Goal: Task Accomplishment & Management: Manage account settings

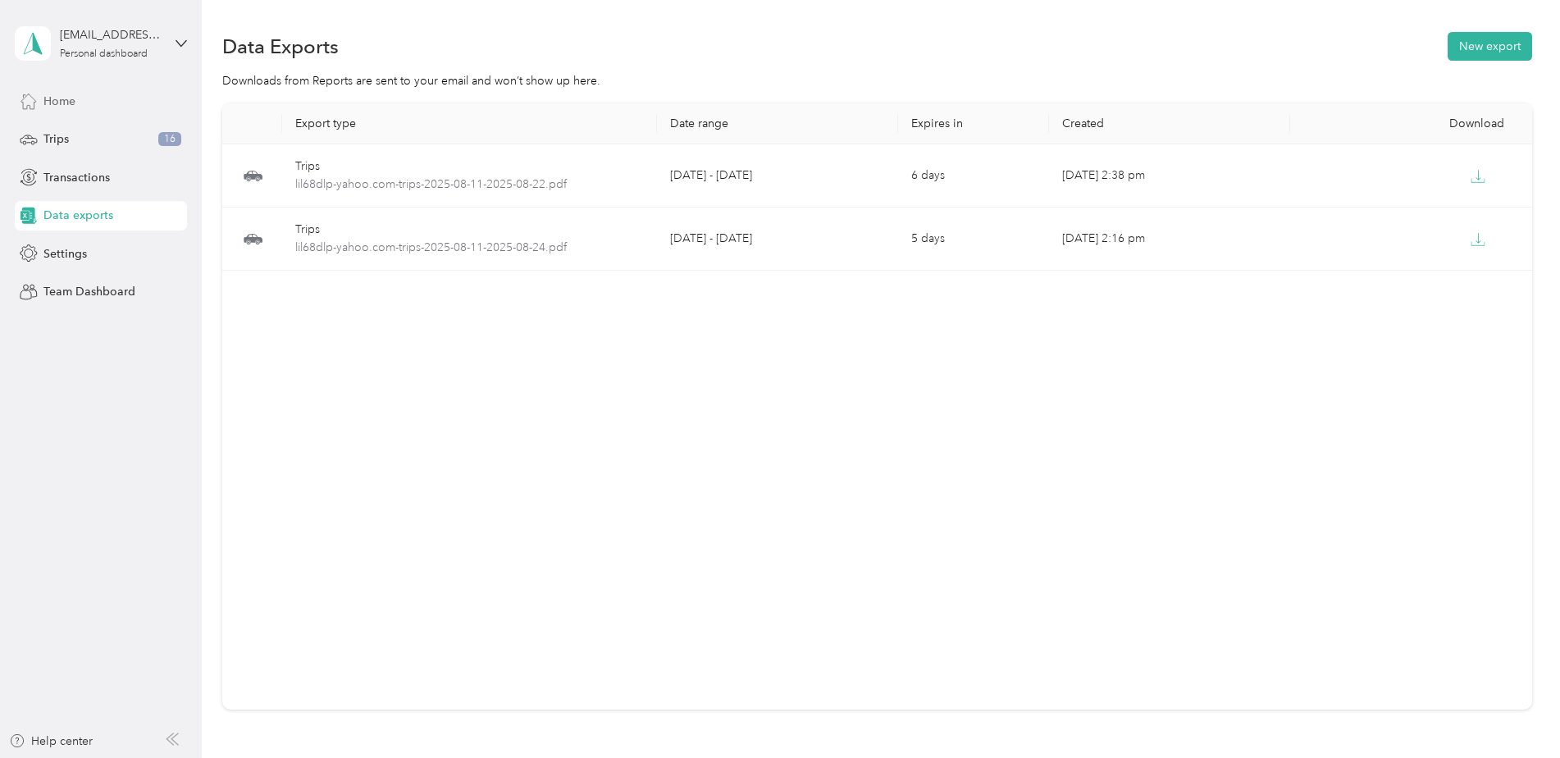
click at [64, 89] on div "Home" at bounding box center [101, 101] width 172 height 30
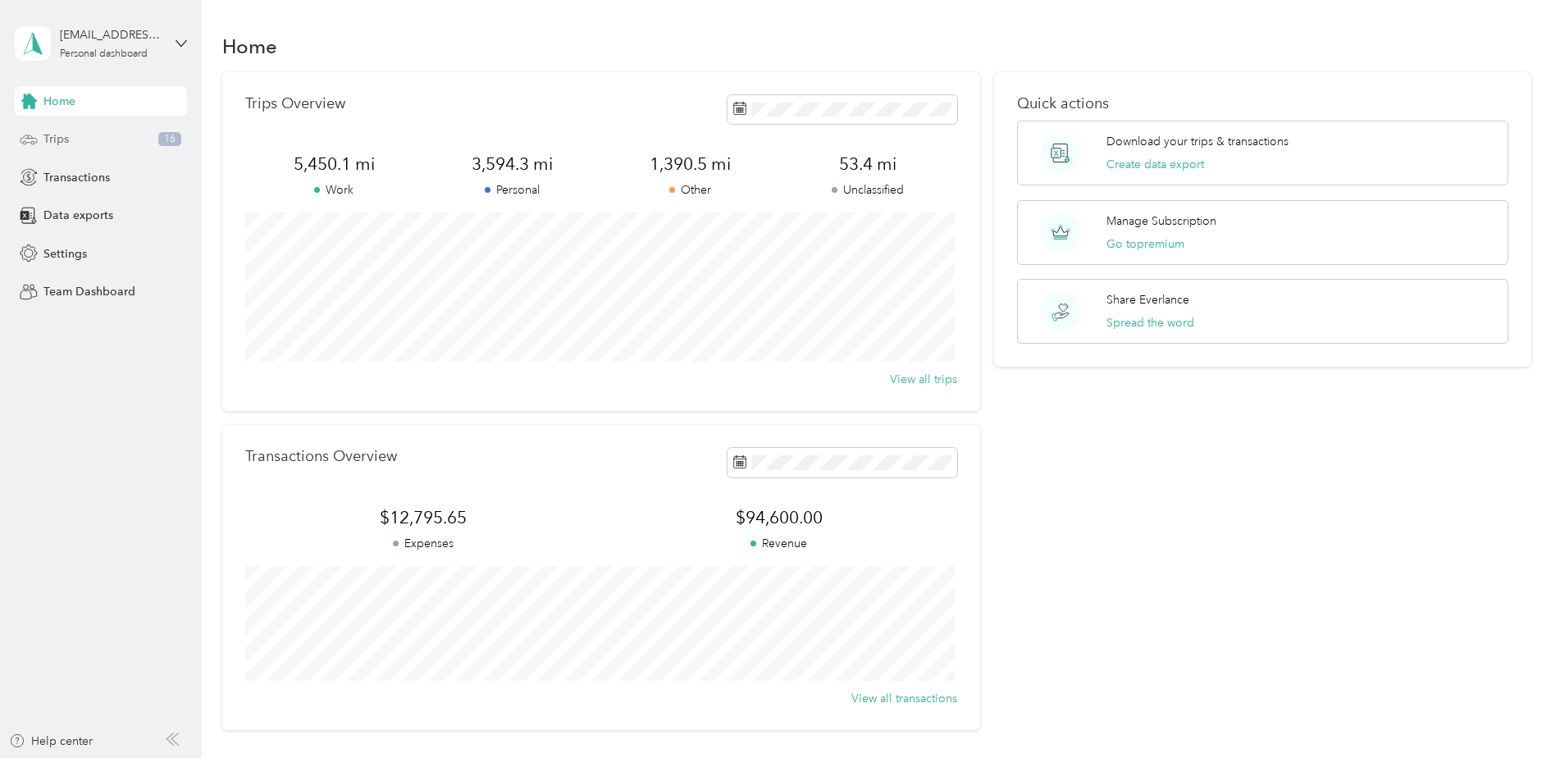
click at [42, 134] on div "Trips 16" at bounding box center [101, 140] width 172 height 30
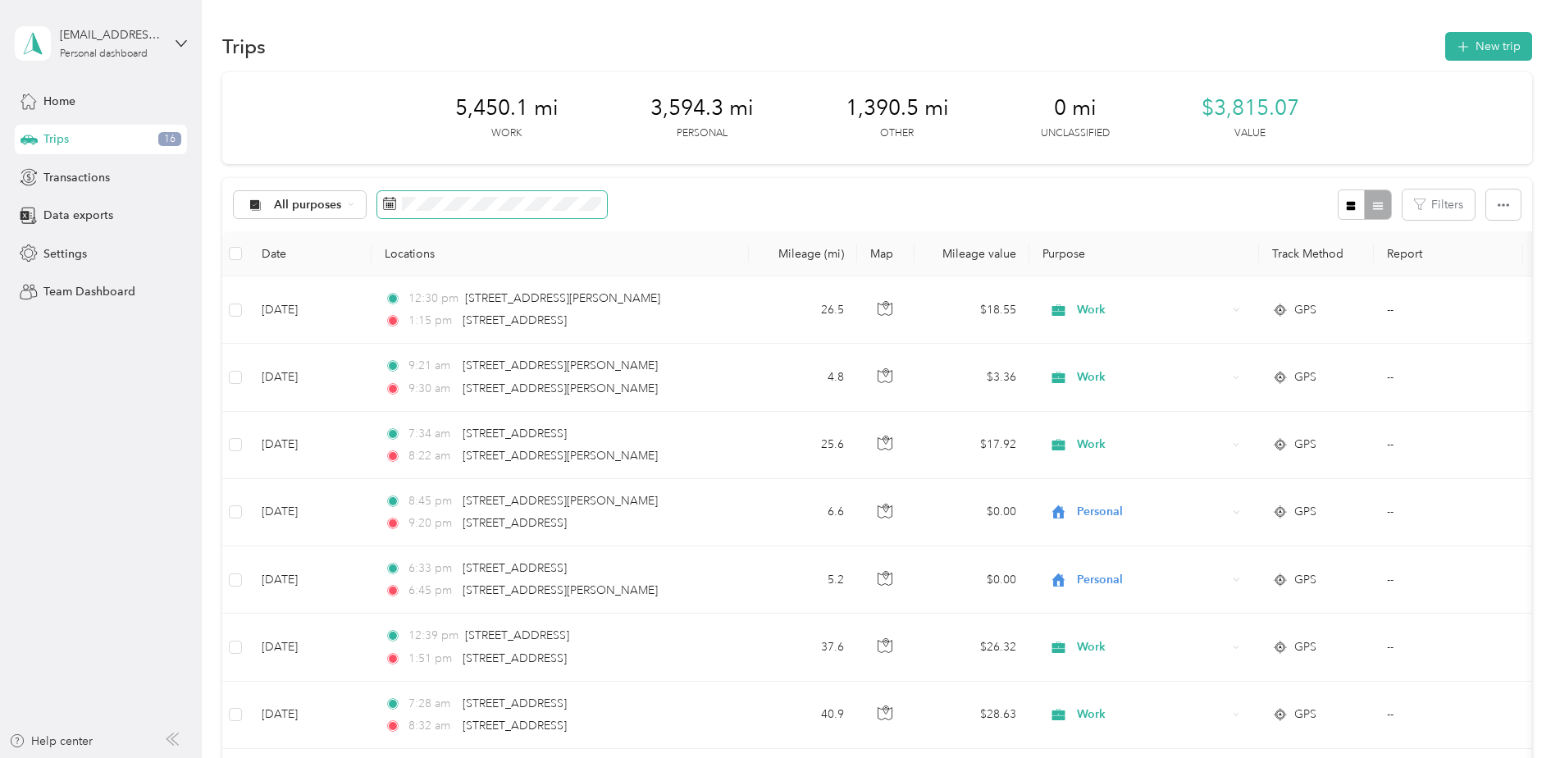
click at [531, 192] on span at bounding box center [492, 205] width 230 height 28
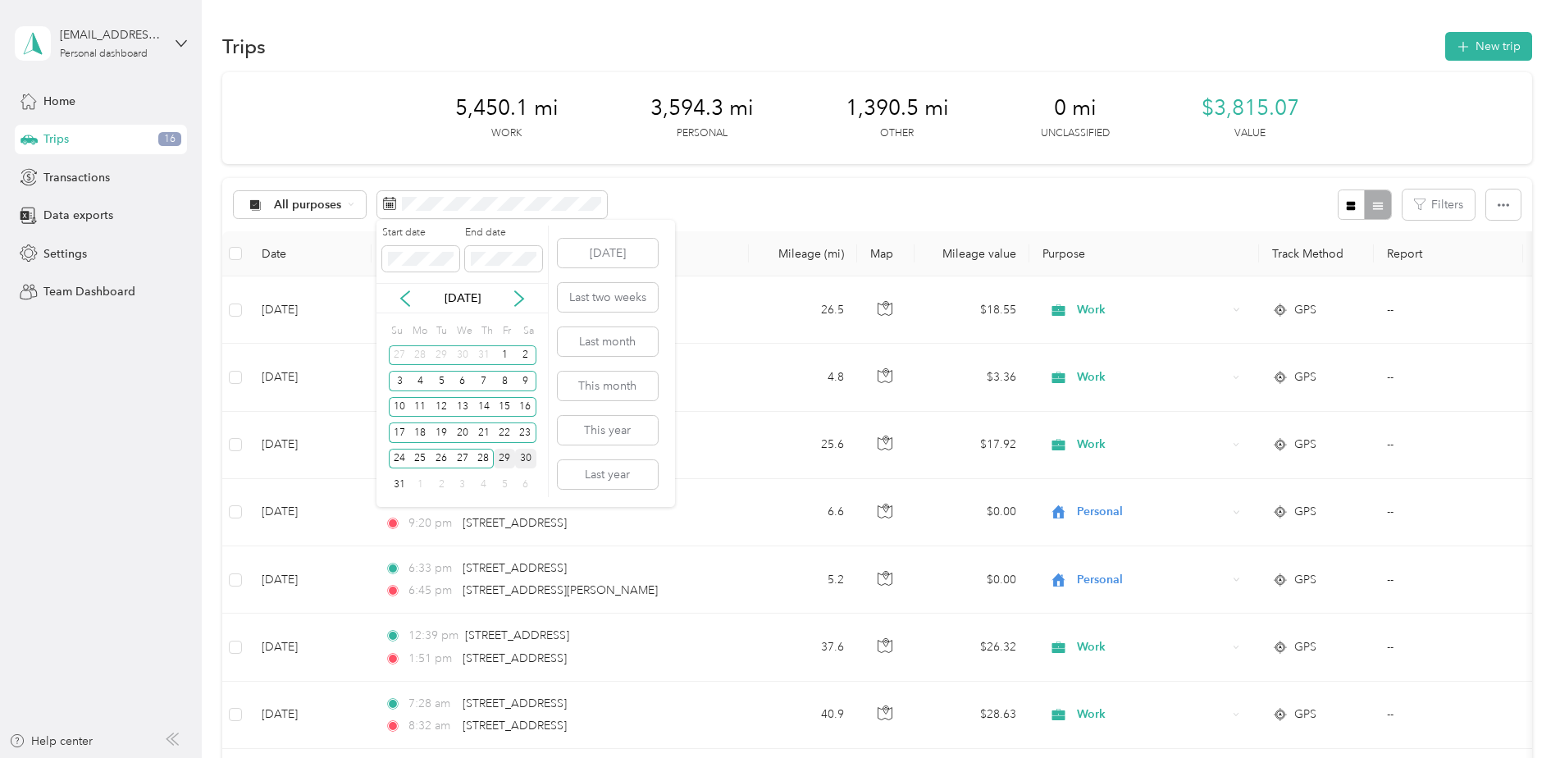
click at [526, 458] on div "30" at bounding box center [525, 459] width 21 height 20
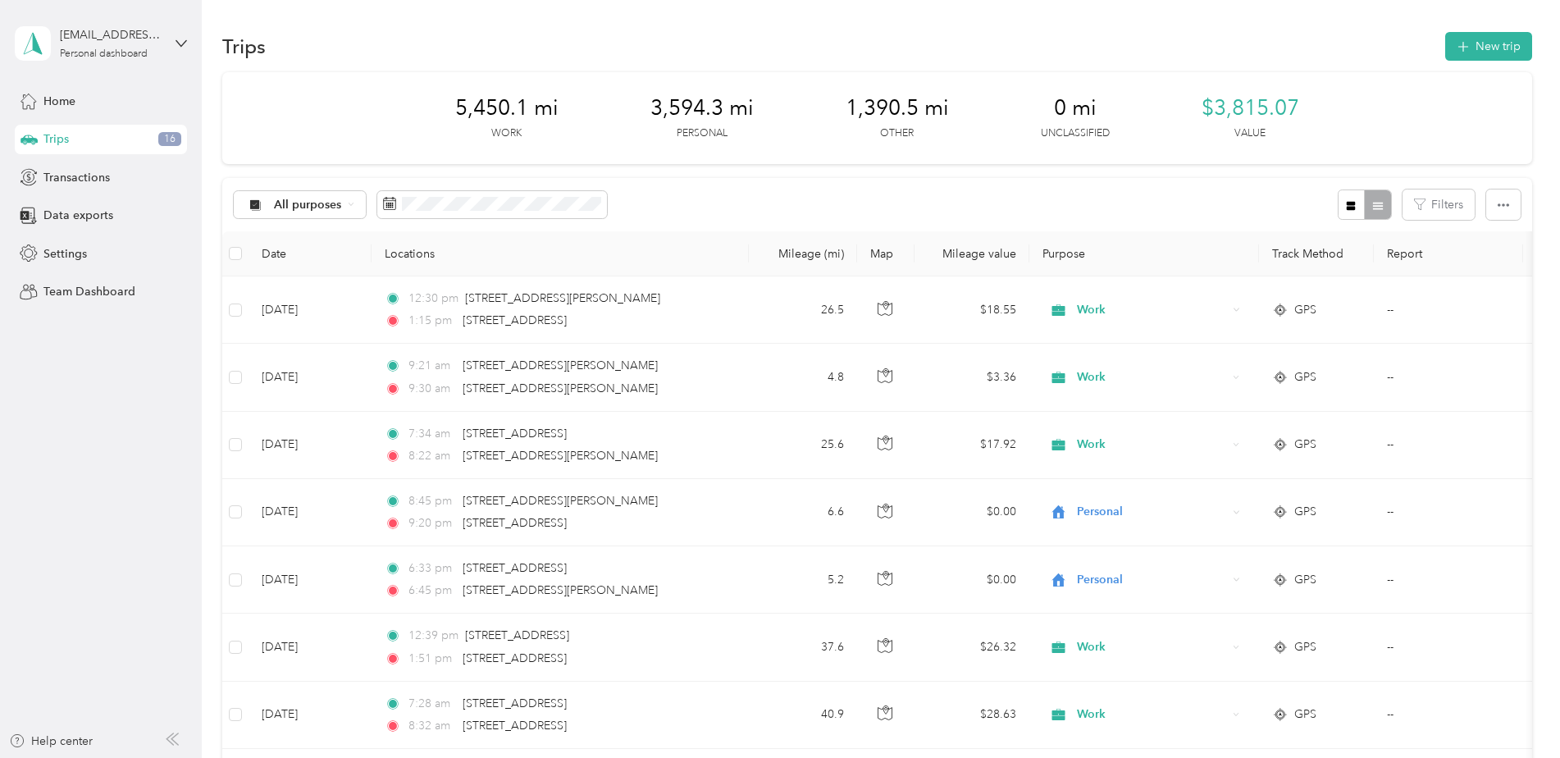
click at [694, 199] on div "All purposes Filters" at bounding box center [876, 204] width 1309 height 53
click at [57, 135] on span "Trips" at bounding box center [55, 138] width 25 height 17
click at [55, 98] on span "Home" at bounding box center [59, 101] width 32 height 17
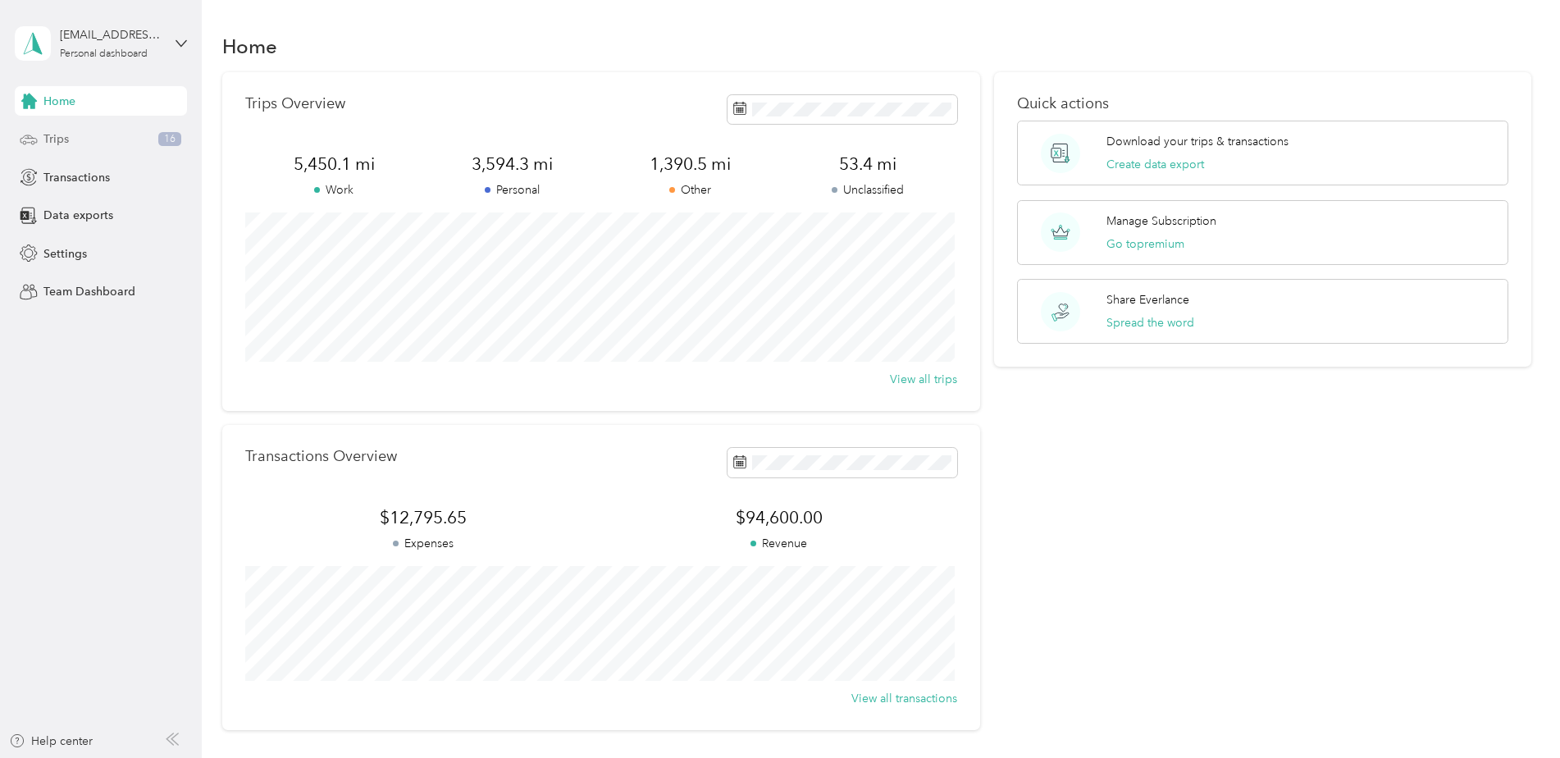
click at [71, 141] on div "Trips 16" at bounding box center [101, 140] width 172 height 30
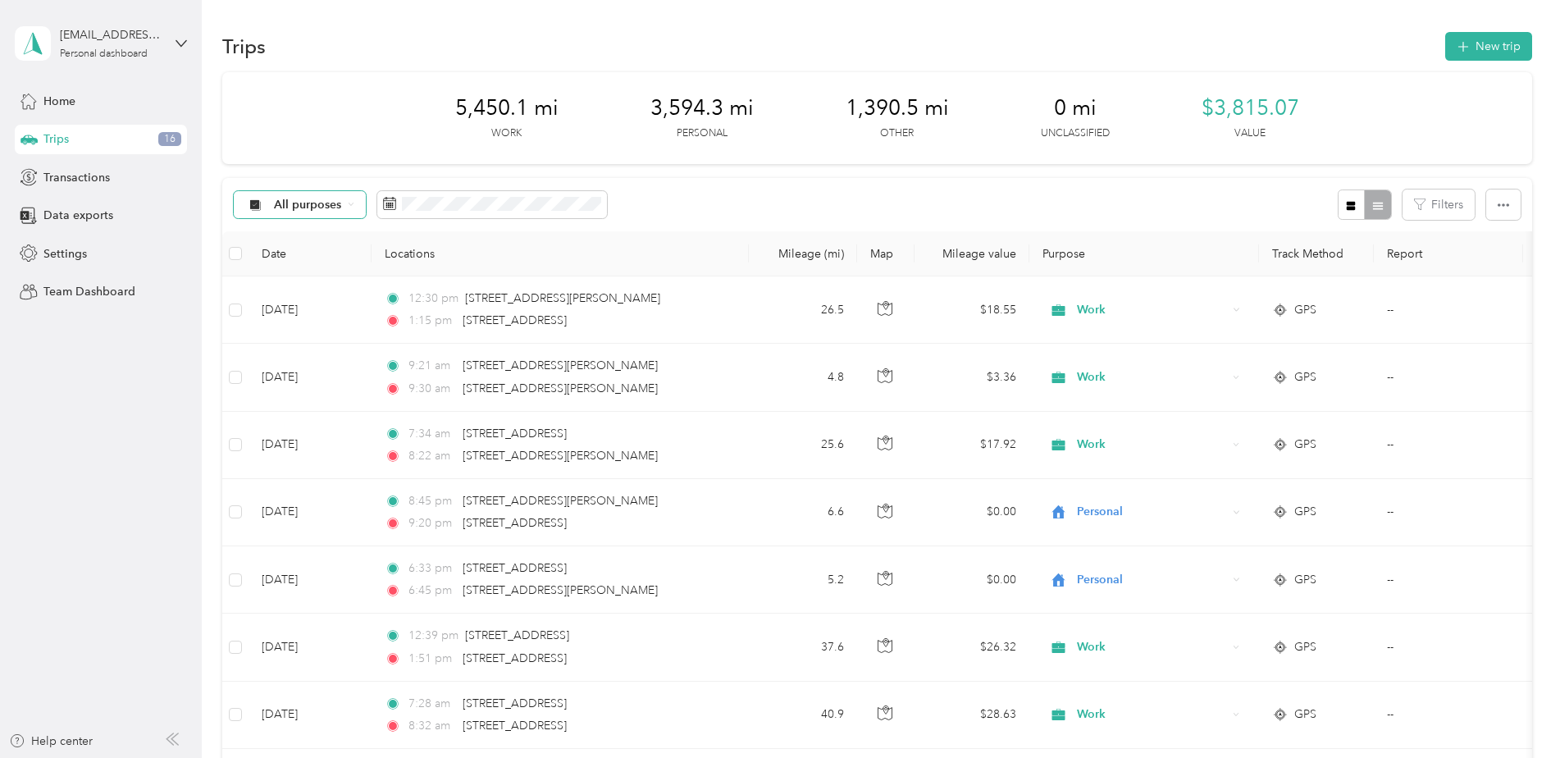
click at [285, 207] on span "All purposes" at bounding box center [308, 204] width 68 height 11
click at [319, 257] on span "Unclassified" at bounding box center [337, 262] width 127 height 17
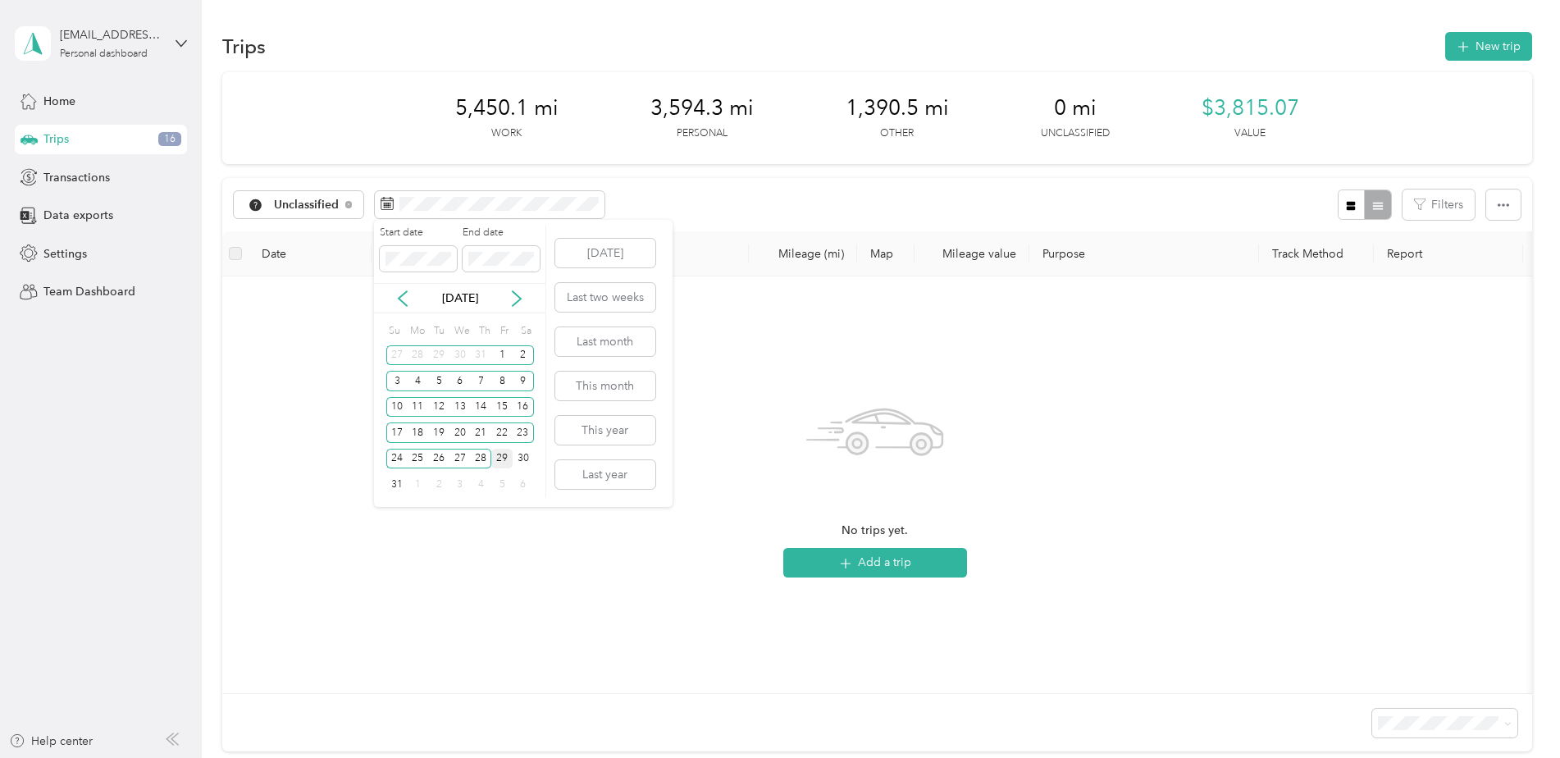
click at [507, 459] on div "29" at bounding box center [501, 459] width 21 height 20
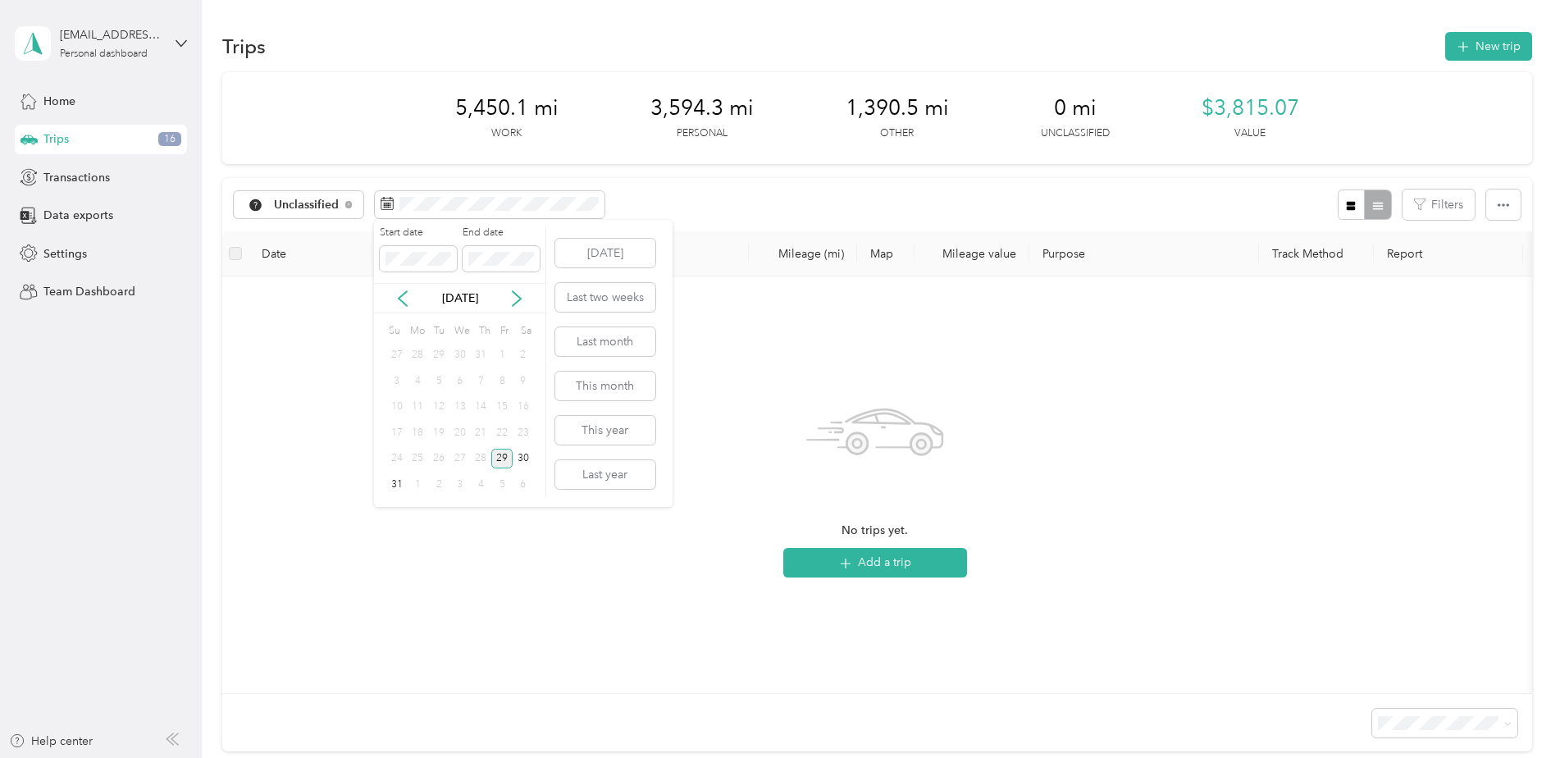
click at [507, 459] on div "29" at bounding box center [501, 459] width 21 height 20
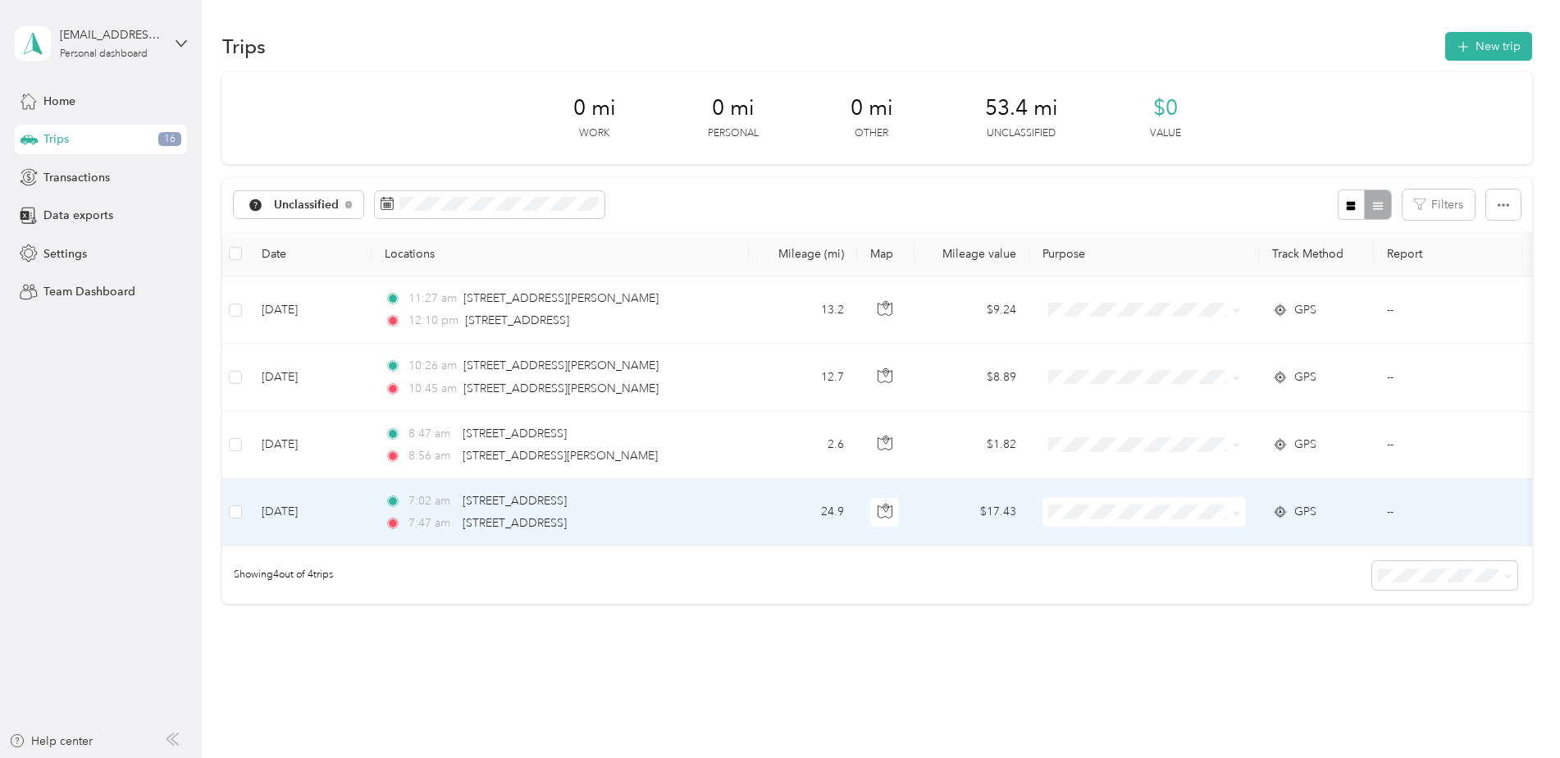
click at [1104, 281] on span "Work" at bounding box center [1158, 279] width 152 height 17
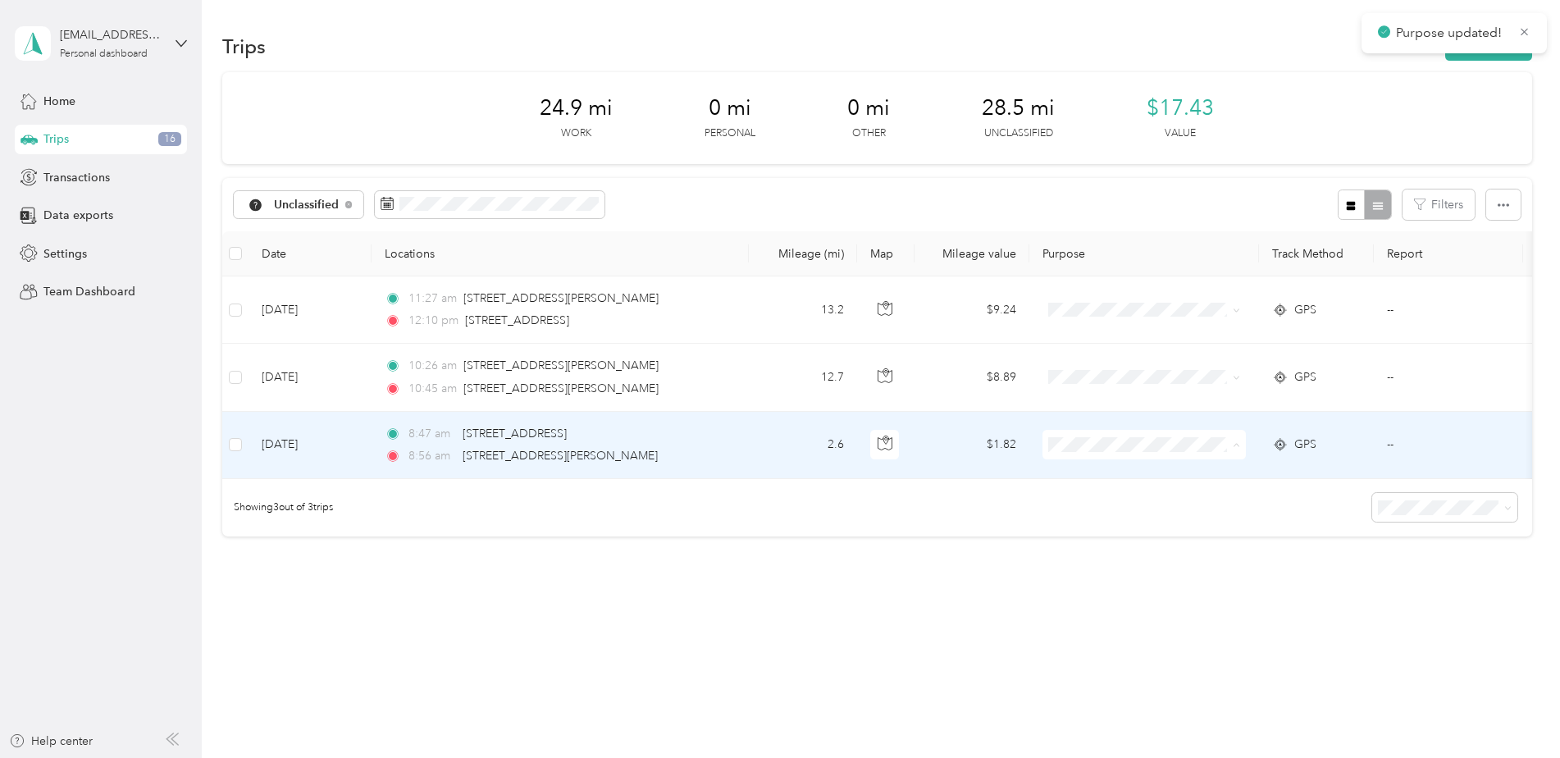
click at [1116, 473] on span "Work" at bounding box center [1158, 475] width 152 height 17
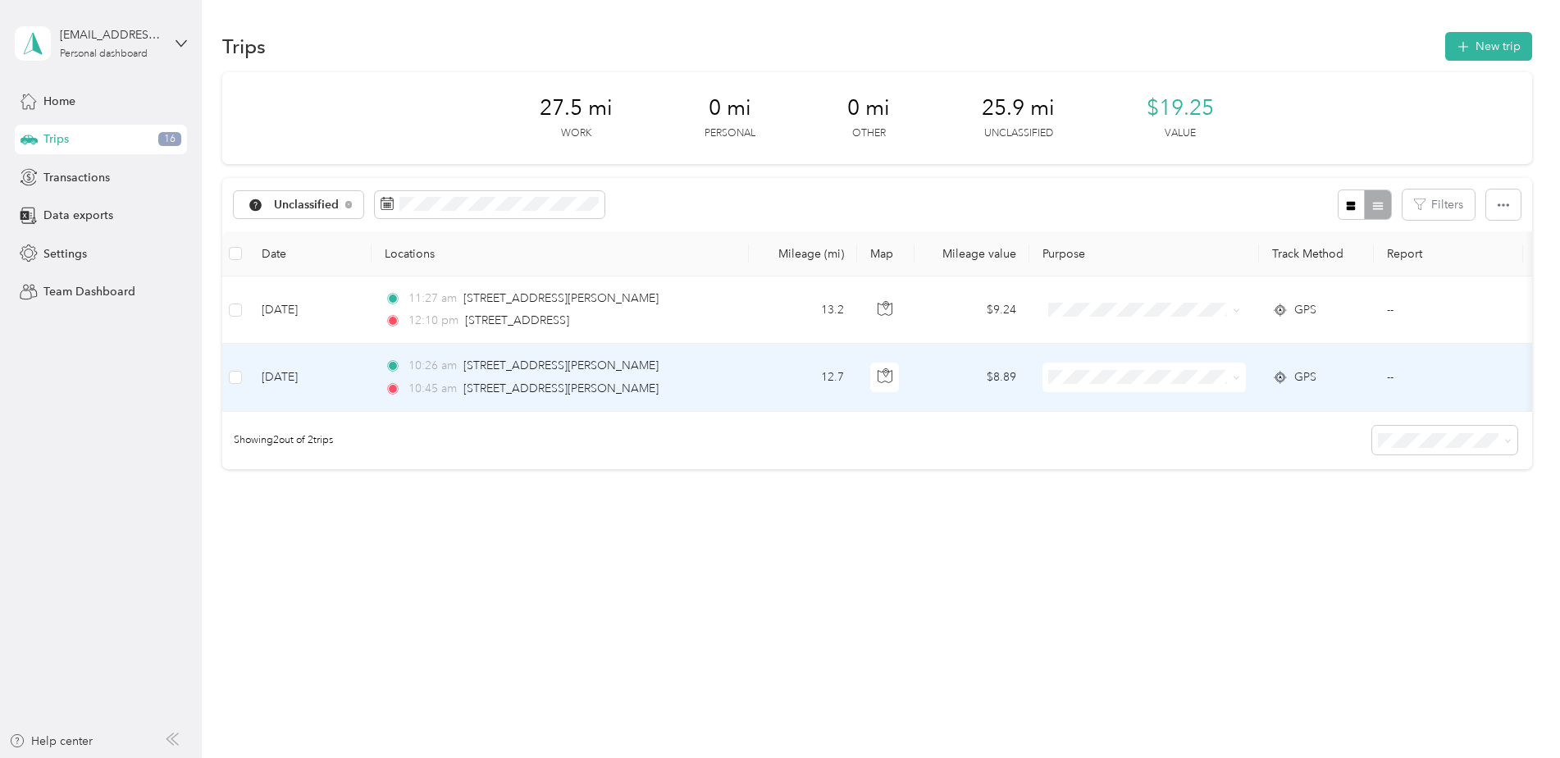
click at [1096, 417] on ol "Work Personal Nurse practitioner visits Other Charity Medical Moving Commute" at bounding box center [1143, 507] width 203 height 230
click at [1084, 408] on span "Work" at bounding box center [1158, 406] width 152 height 17
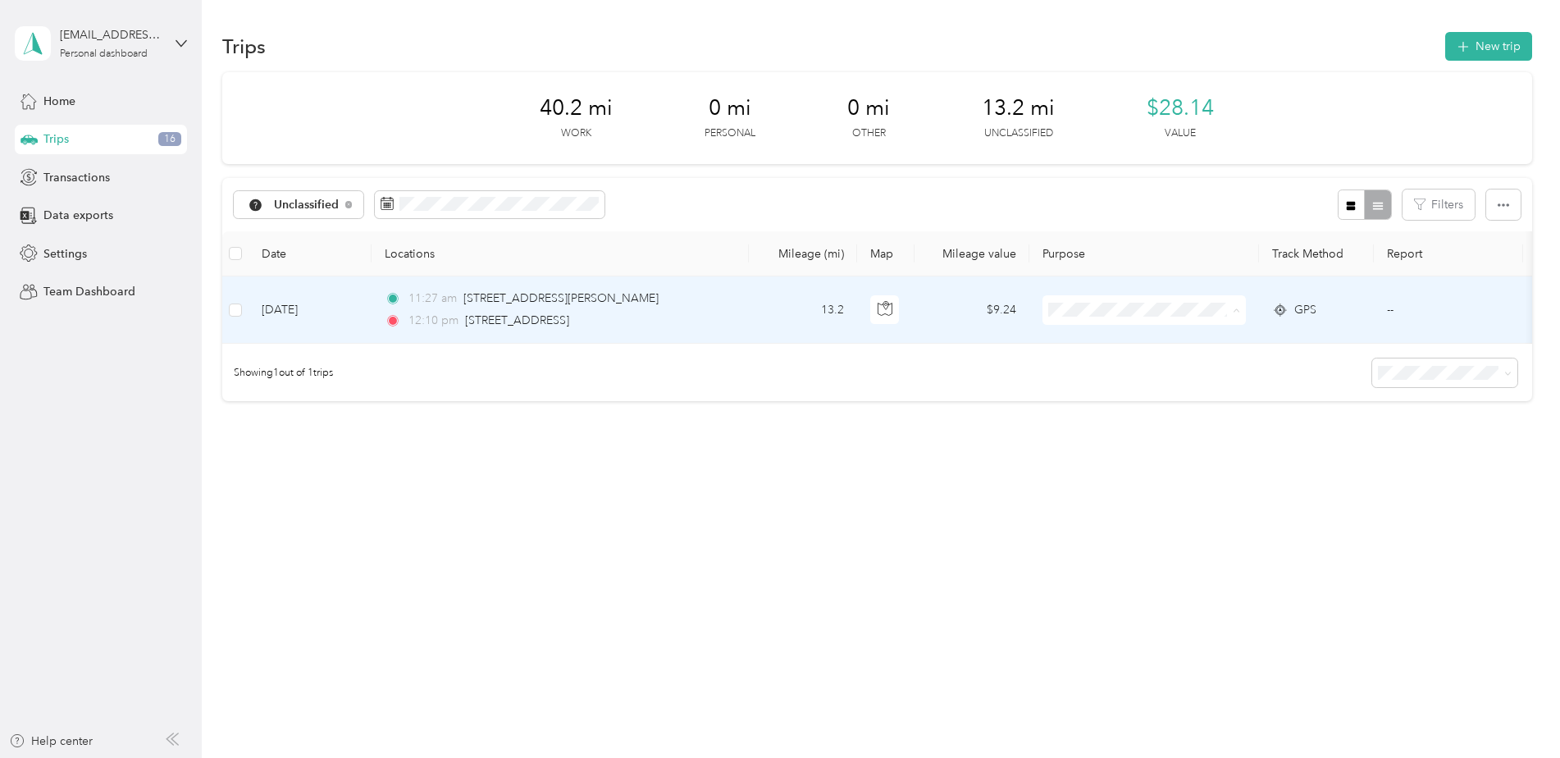
click at [1095, 367] on span "Personal" at bounding box center [1158, 369] width 152 height 17
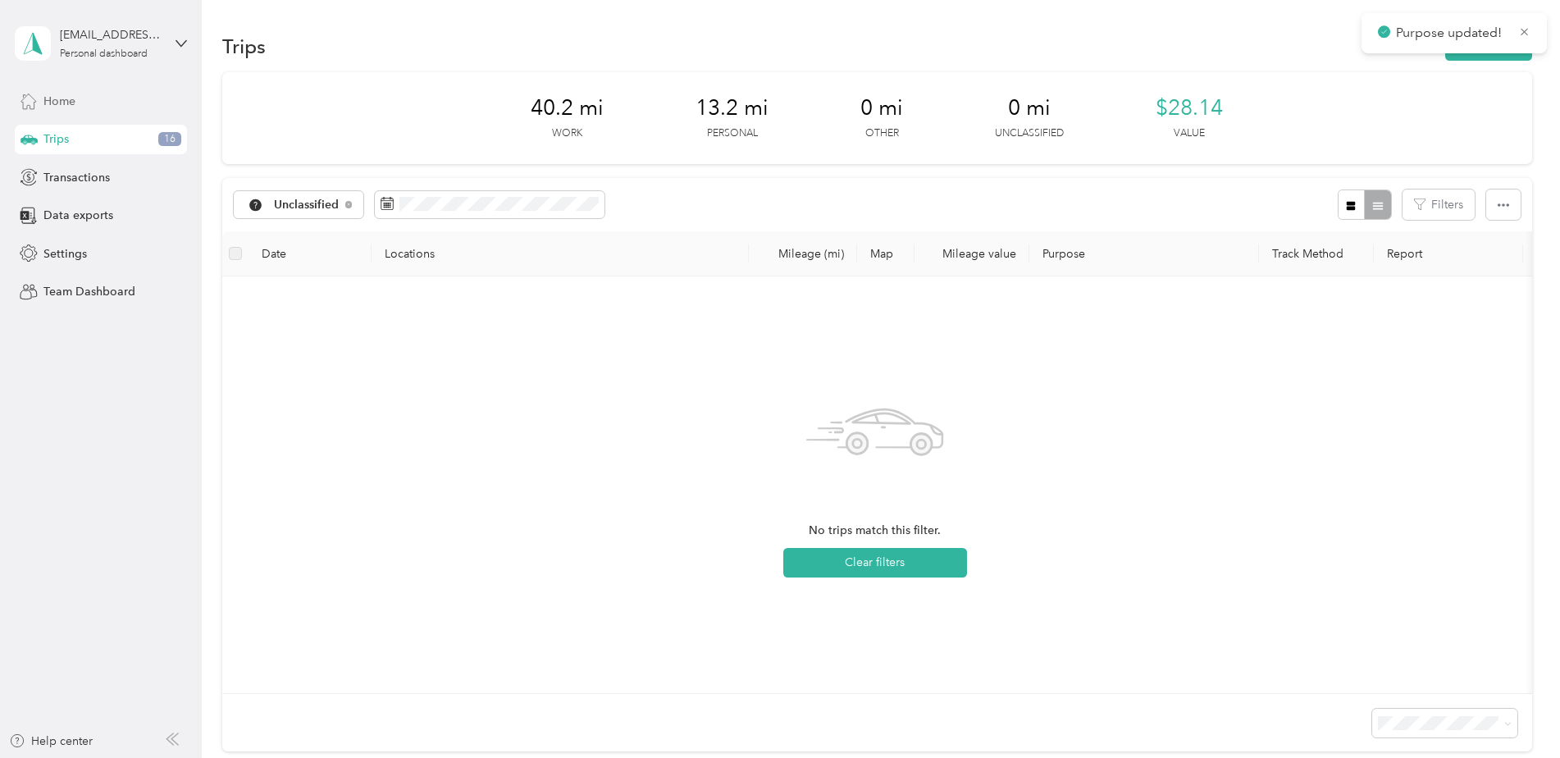
click at [79, 93] on div "Home" at bounding box center [101, 101] width 172 height 30
